Goal: Check status: Check status

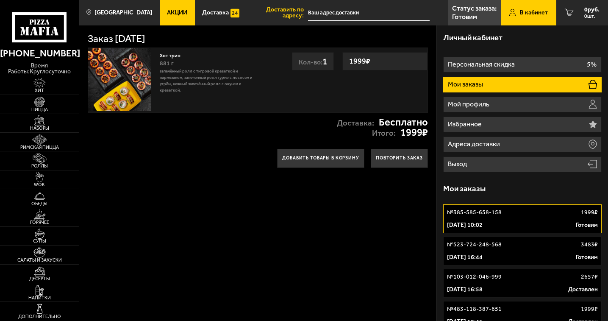
type input "[PERSON_NAME] канал, 7"
click at [481, 13] on link "Статус заказа: [PERSON_NAME]" at bounding box center [474, 12] width 53 height 25
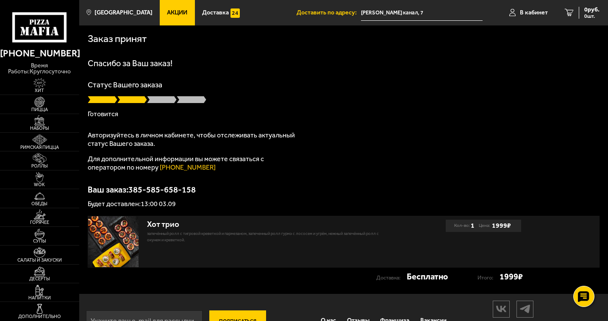
click at [41, 31] on use at bounding box center [41, 31] width 4 height 8
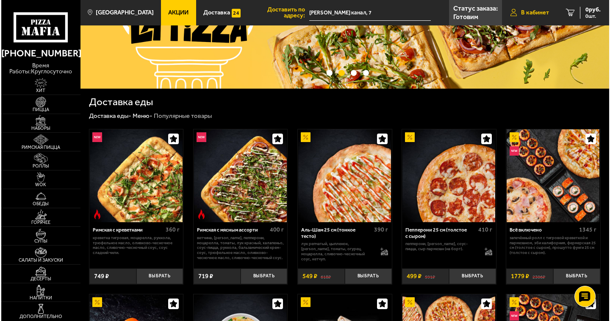
scroll to position [85, 0]
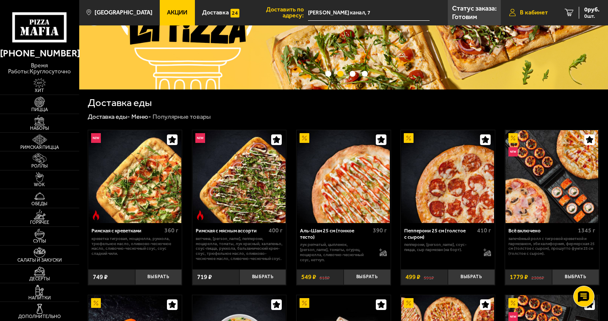
click at [534, 11] on span "В кабинет" at bounding box center [534, 13] width 28 height 6
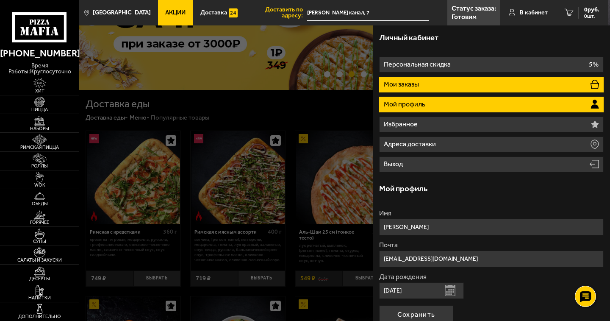
click at [409, 85] on p "Мои заказы" at bounding box center [402, 84] width 37 height 7
